Goal: Transaction & Acquisition: Purchase product/service

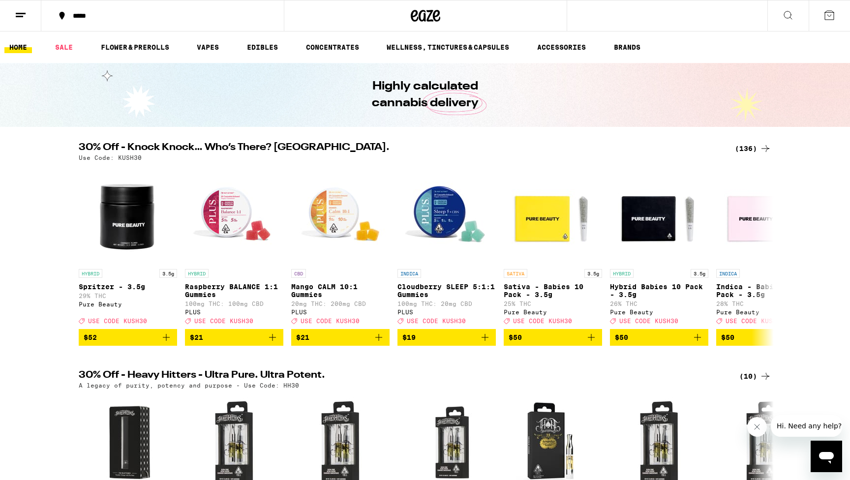
click at [756, 148] on div "(136)" at bounding box center [753, 149] width 36 height 12
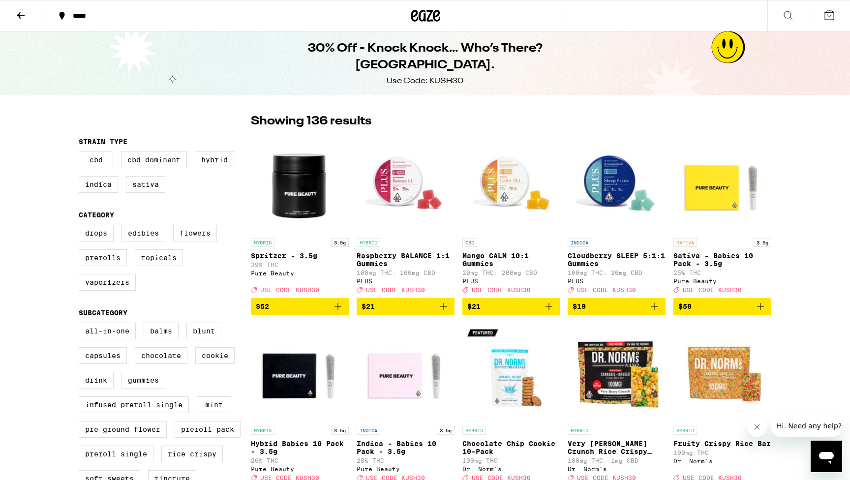
click at [201, 238] on label "Flowers" at bounding box center [195, 233] width 44 height 17
click at [81, 227] on input "Flowers" at bounding box center [81, 226] width 0 height 0
checkbox input "true"
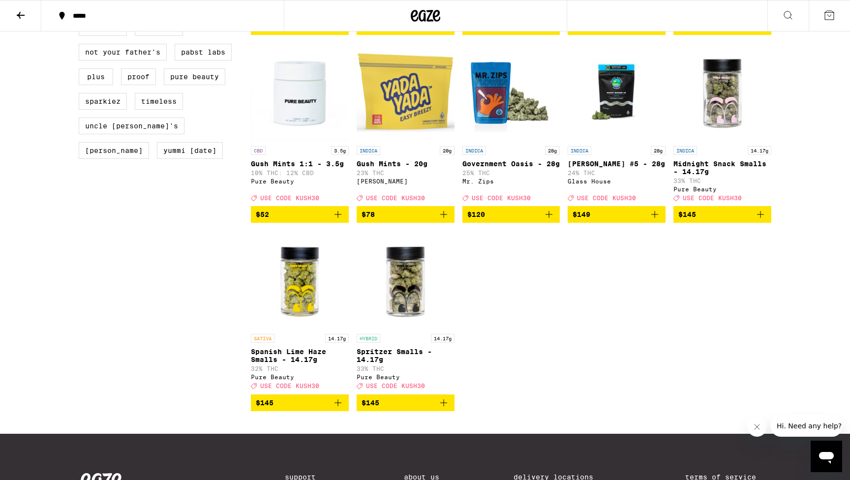
scroll to position [845, 0]
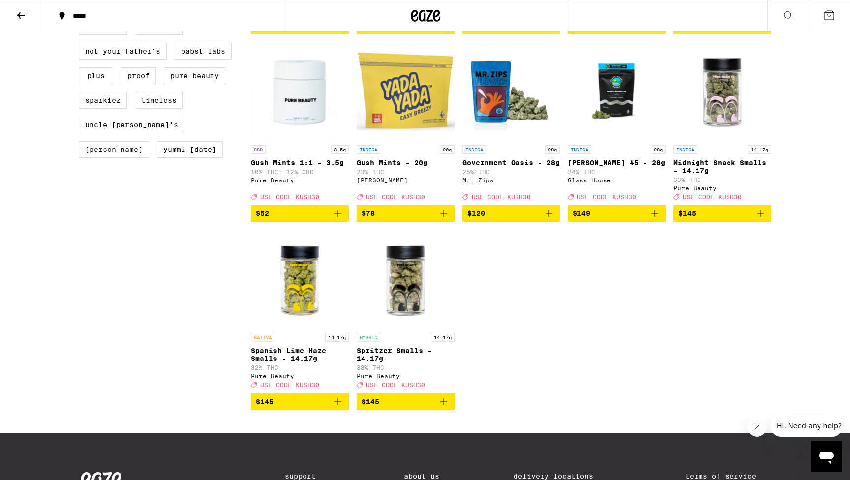
click at [408, 315] on img "Open page for Spritzer Smalls - 14.17g from Pure Beauty" at bounding box center [406, 279] width 98 height 98
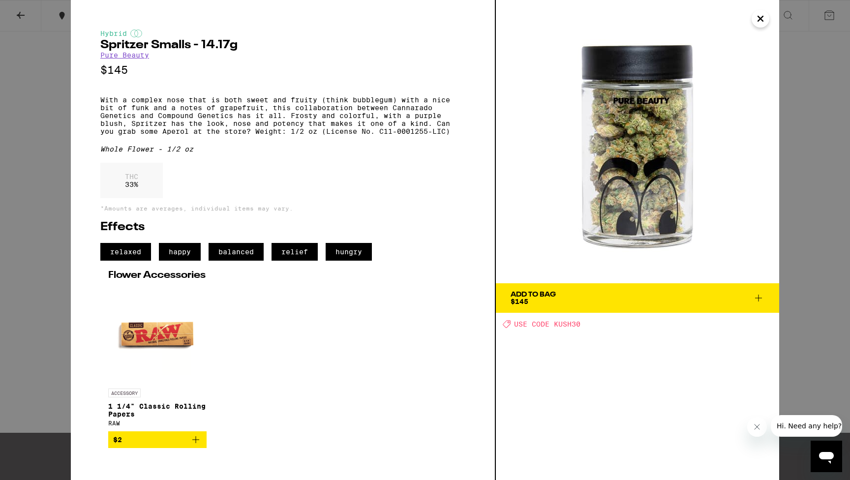
click at [768, 17] on button "Close" at bounding box center [761, 19] width 18 height 18
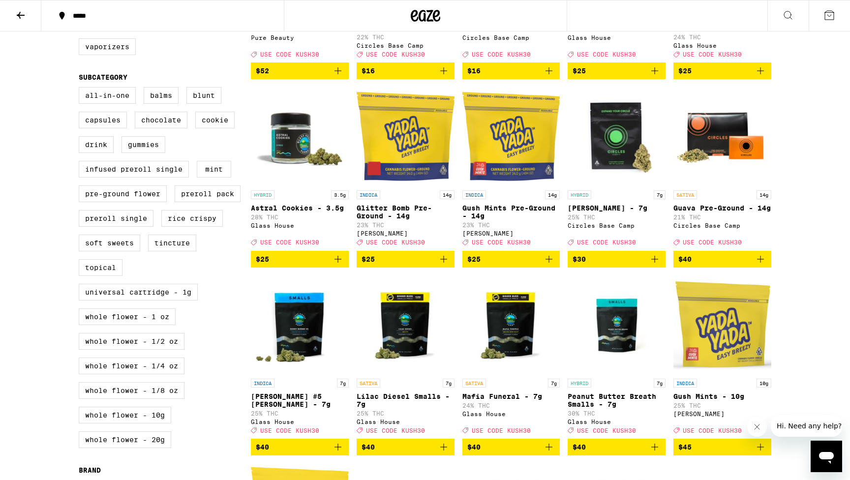
scroll to position [243, 0]
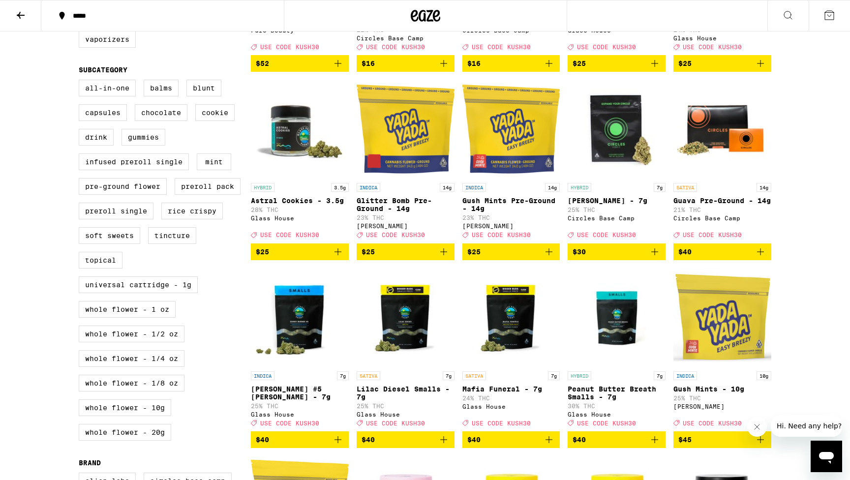
click at [403, 328] on img "Open page for Lilac Diesel Smalls - 7g from Glass House" at bounding box center [406, 317] width 98 height 98
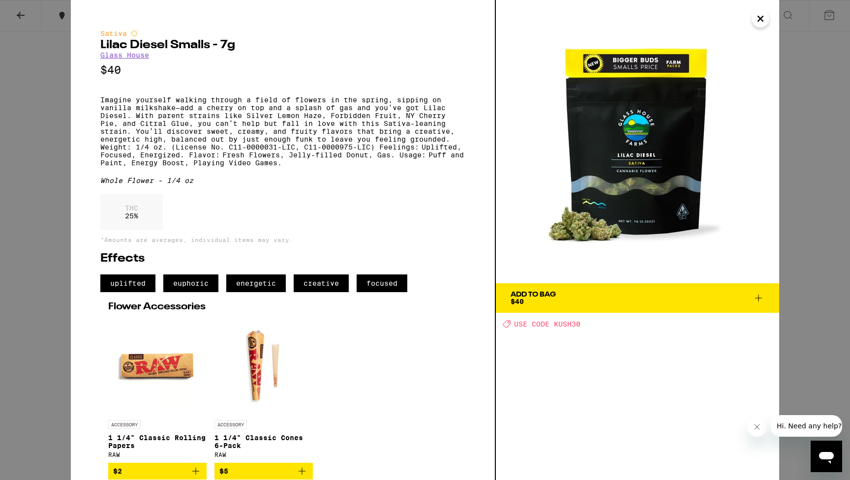
click at [762, 17] on icon "Close" at bounding box center [760, 18] width 5 height 5
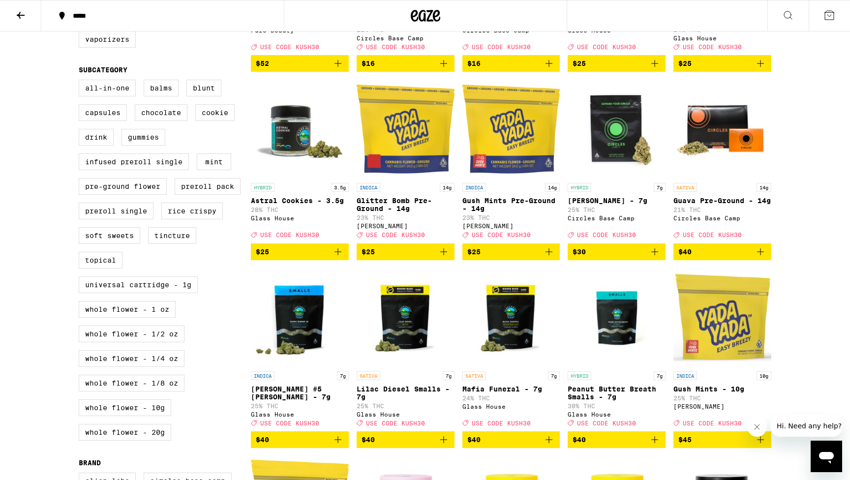
click at [515, 332] on img "Open page for Mafia Funeral - 7g from Glass House" at bounding box center [512, 317] width 98 height 98
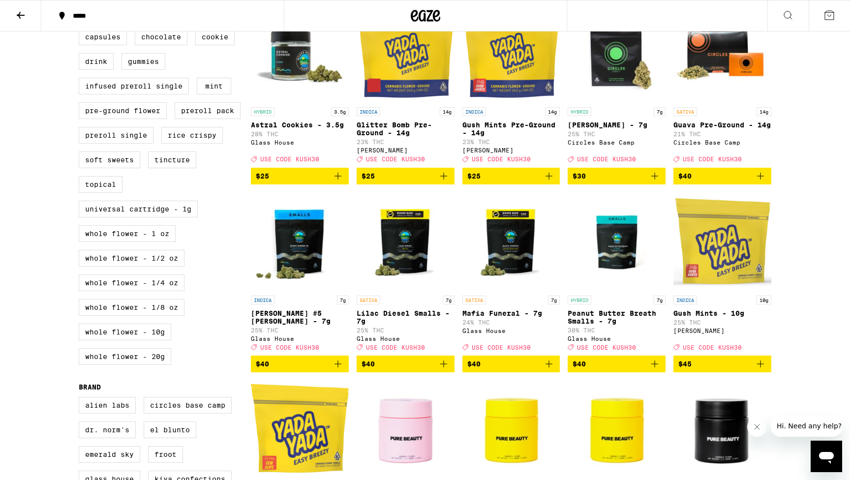
scroll to position [320, 0]
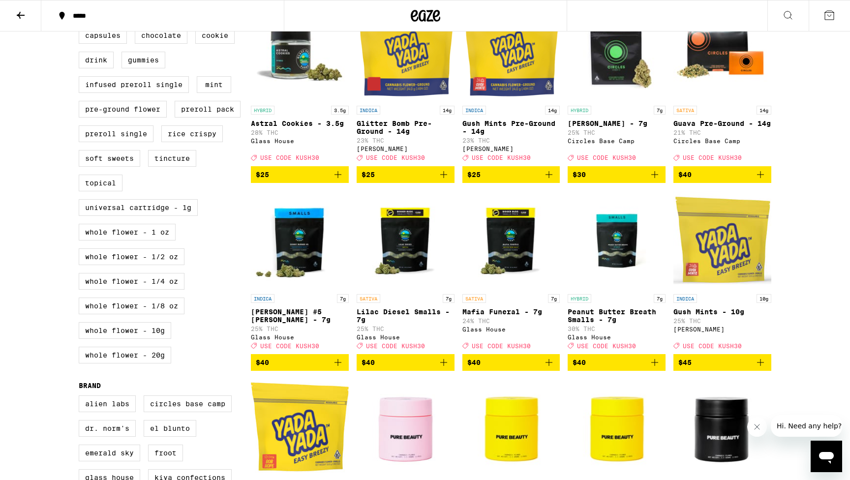
click at [443, 369] on icon "Add to bag" at bounding box center [444, 363] width 12 height 12
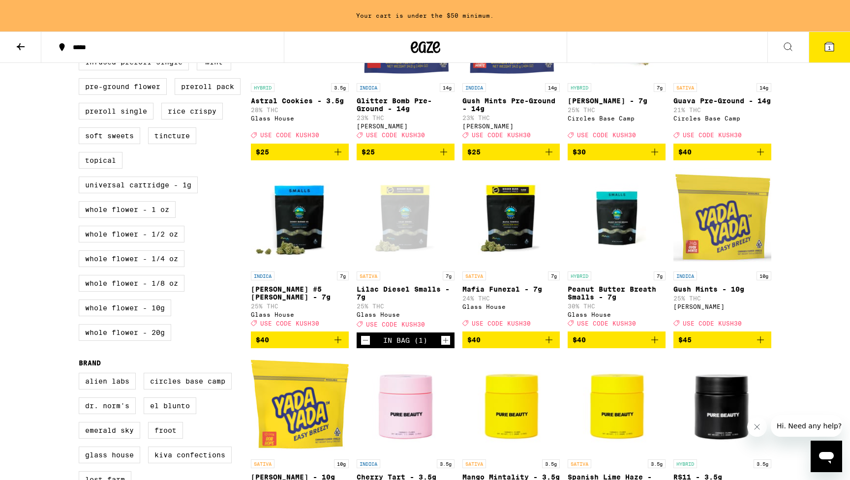
scroll to position [372, 0]
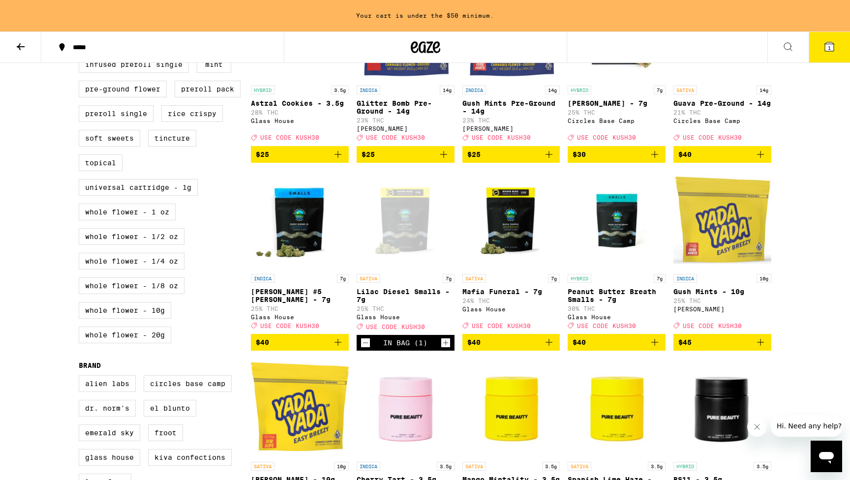
click at [620, 236] on img "Open page for Peanut Butter Breath Smalls - 7g from Glass House" at bounding box center [617, 220] width 98 height 98
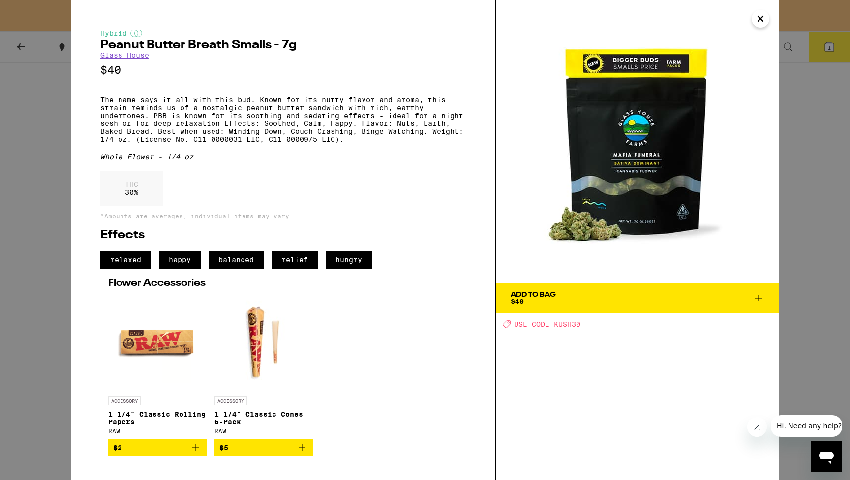
click at [758, 22] on icon "Close" at bounding box center [761, 18] width 12 height 15
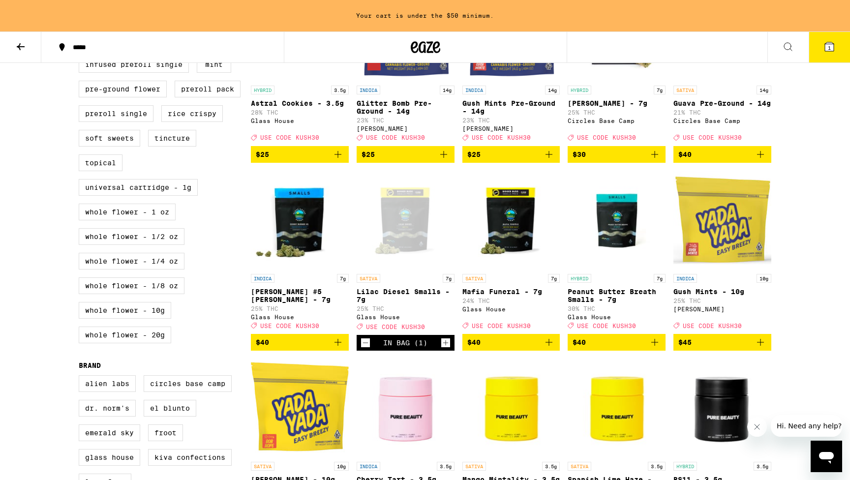
click at [300, 231] on img "Open page for Donny Burger #5 Smalls - 7g from Glass House" at bounding box center [300, 220] width 98 height 98
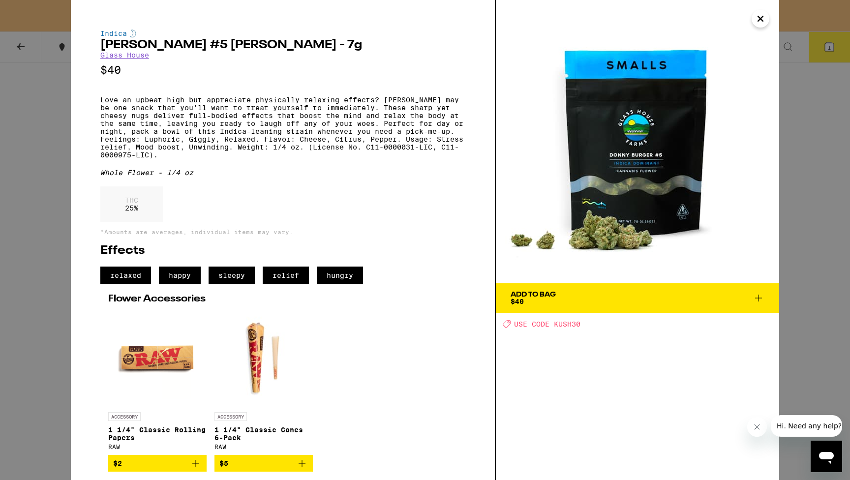
click at [640, 292] on span "Add To Bag $40" at bounding box center [638, 298] width 254 height 14
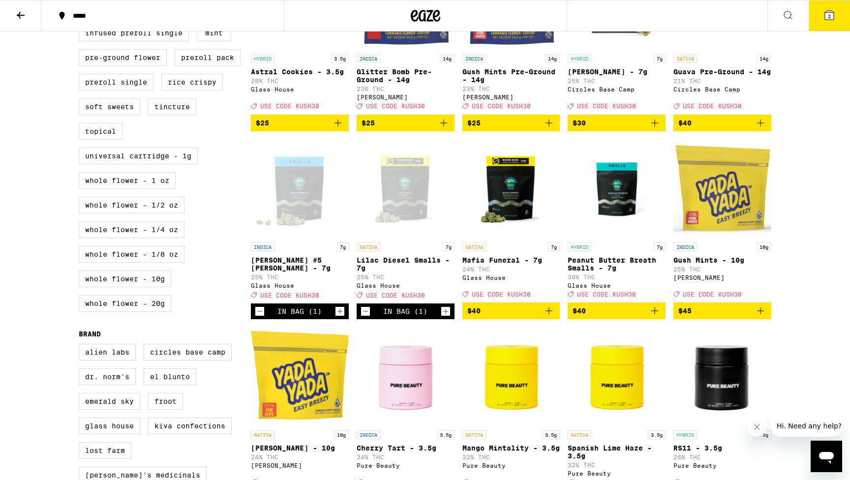
click at [829, 14] on span "2" at bounding box center [829, 16] width 3 height 6
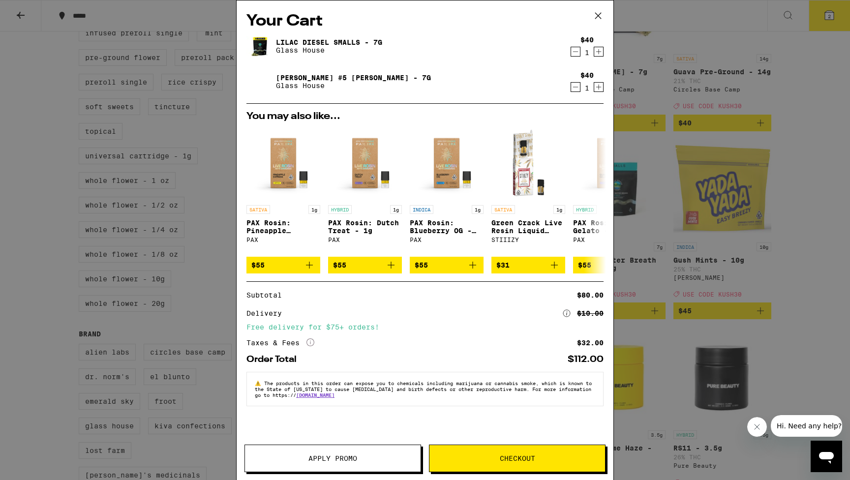
click at [510, 459] on span "Checkout" at bounding box center [517, 458] width 35 height 7
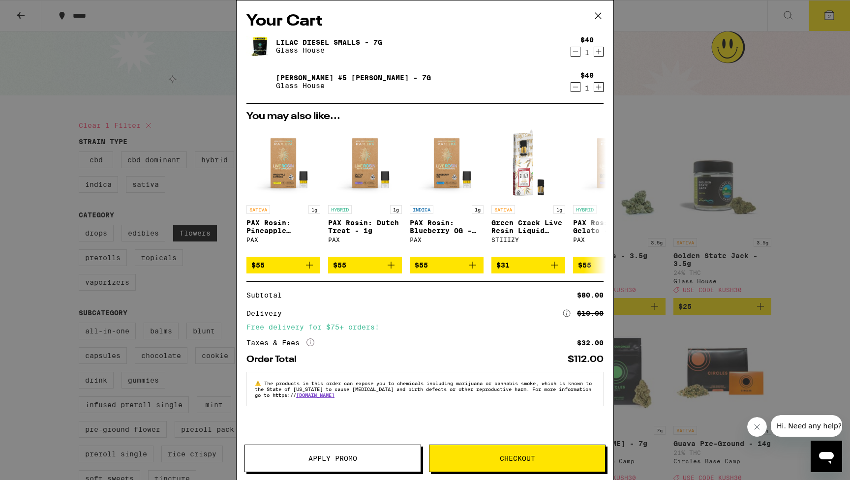
click at [332, 454] on button "Apply Promo" at bounding box center [333, 459] width 177 height 28
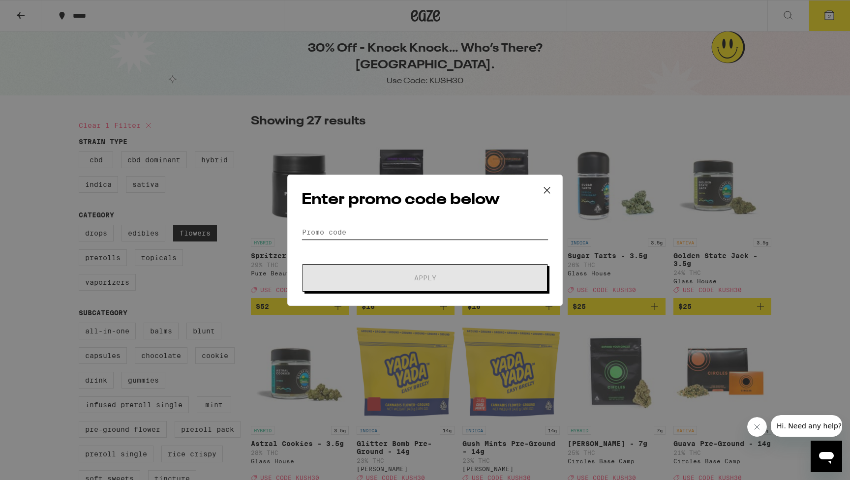
click at [310, 233] on input "Promo Code" at bounding box center [425, 232] width 247 height 15
type input "L"
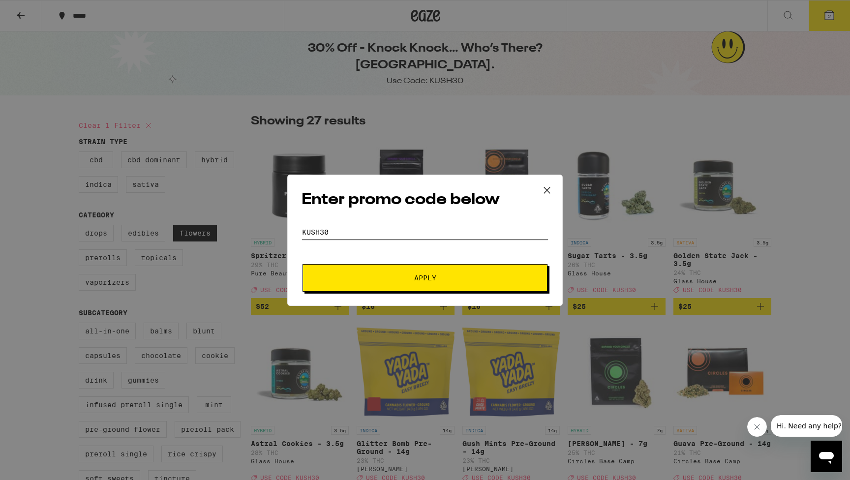
type input "KusH30"
click at [425, 278] on button "Apply" at bounding box center [425, 278] width 245 height 28
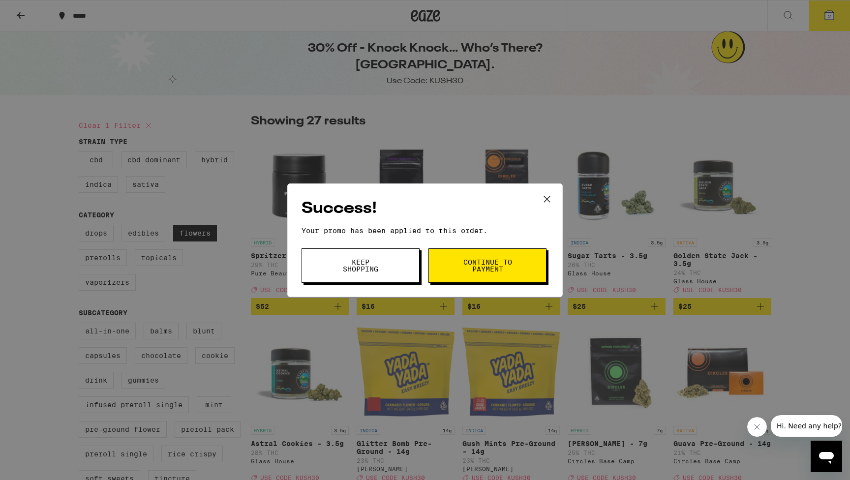
click at [550, 197] on icon at bounding box center [547, 199] width 15 height 15
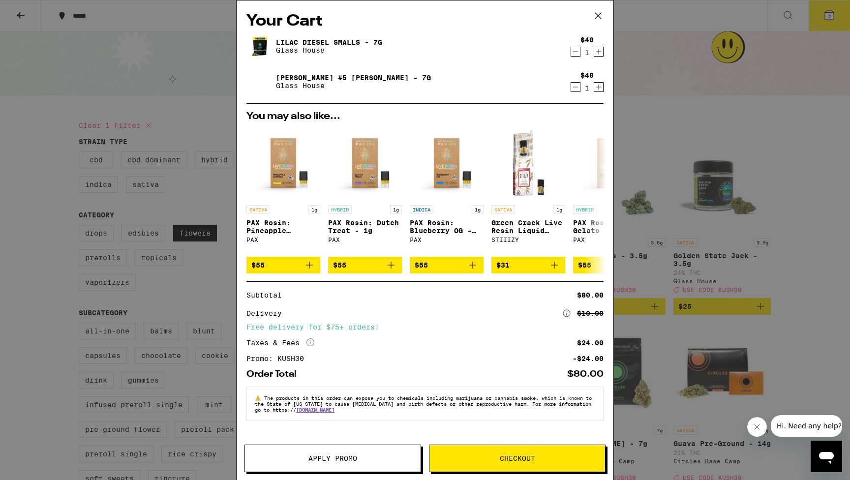
click at [575, 54] on icon "Decrement" at bounding box center [575, 52] width 9 height 12
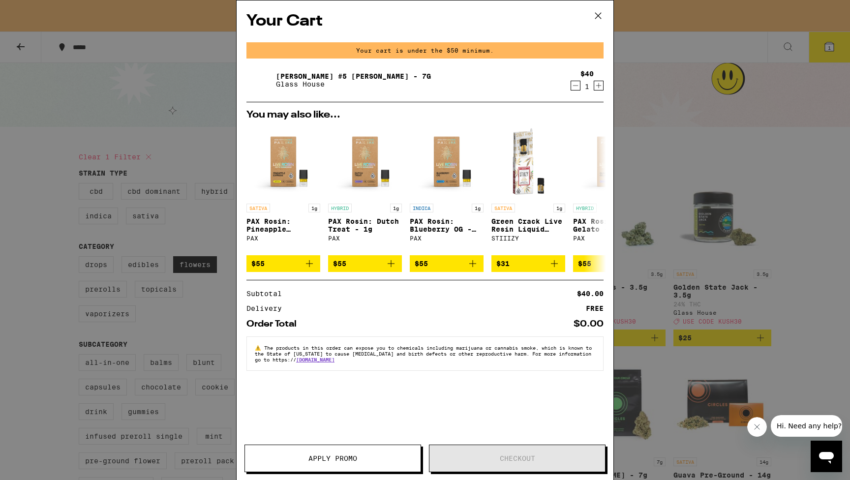
click at [574, 85] on icon "Decrement" at bounding box center [575, 86] width 9 height 12
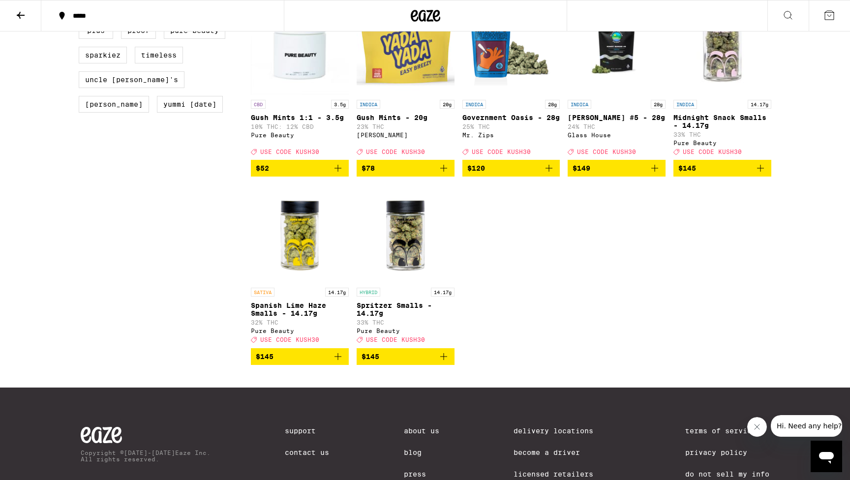
scroll to position [875, 0]
